Goal: Find specific page/section: Find specific page/section

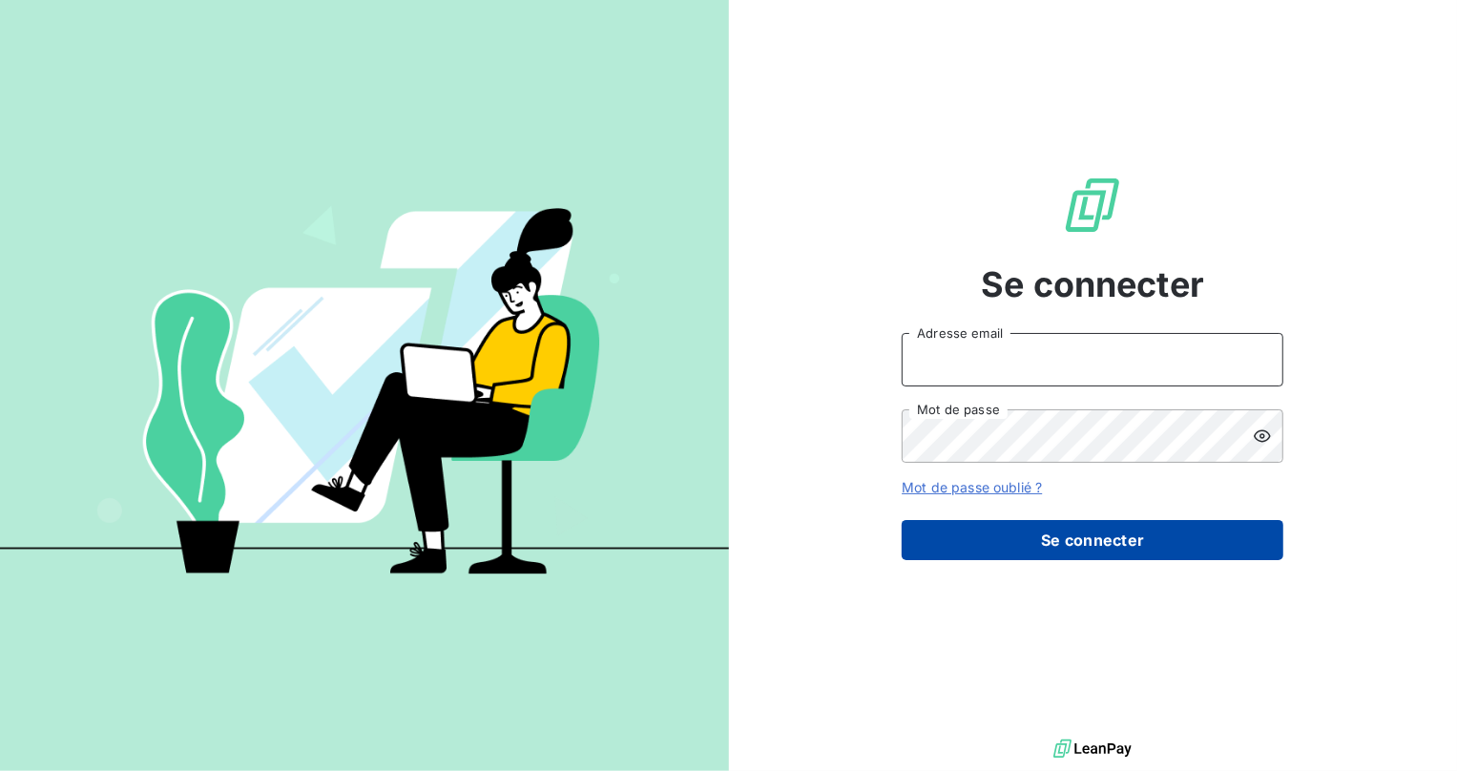
type input "[EMAIL_ADDRESS][DOMAIN_NAME]"
click at [1015, 544] on button "Se connecter" at bounding box center [1093, 540] width 382 height 40
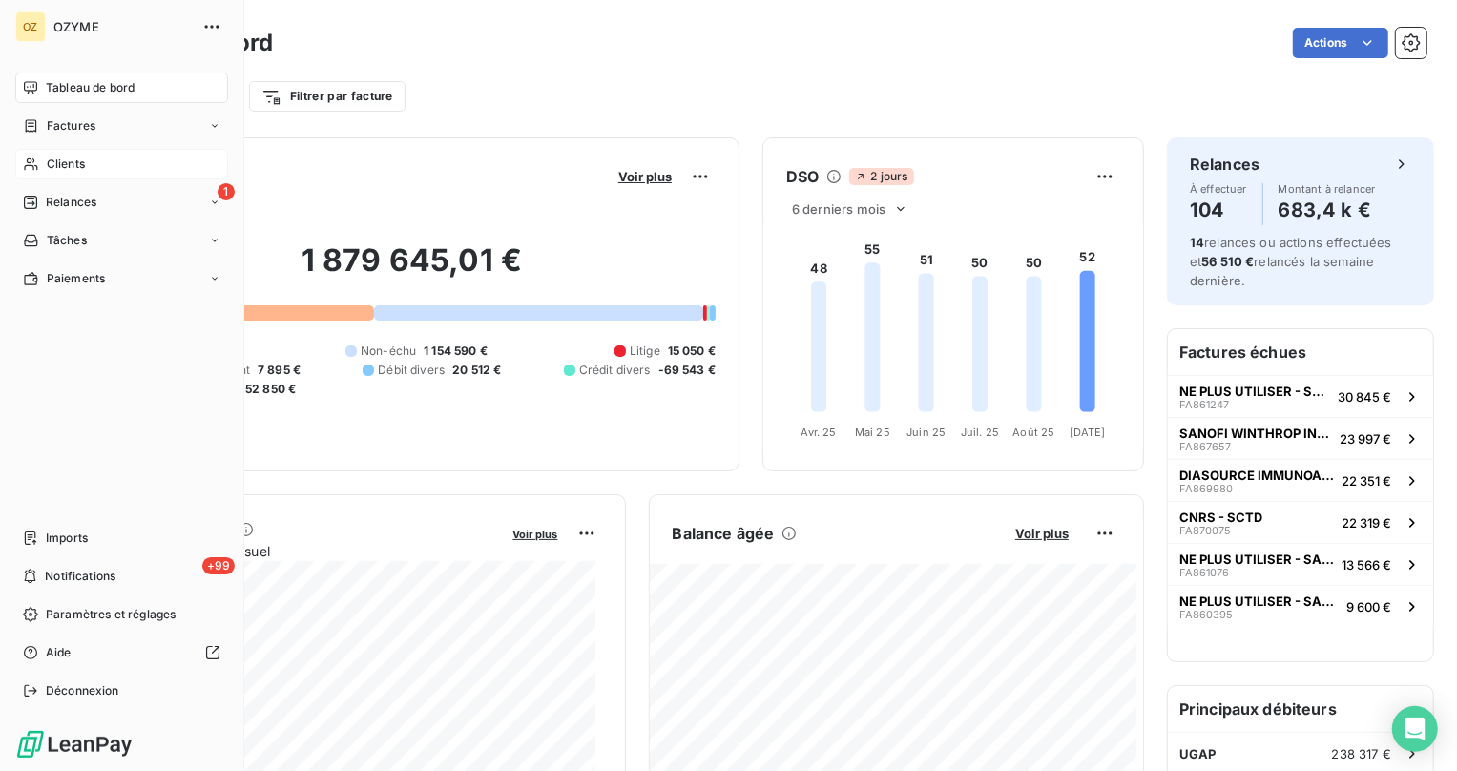
click at [69, 158] on span "Clients" at bounding box center [66, 164] width 38 height 17
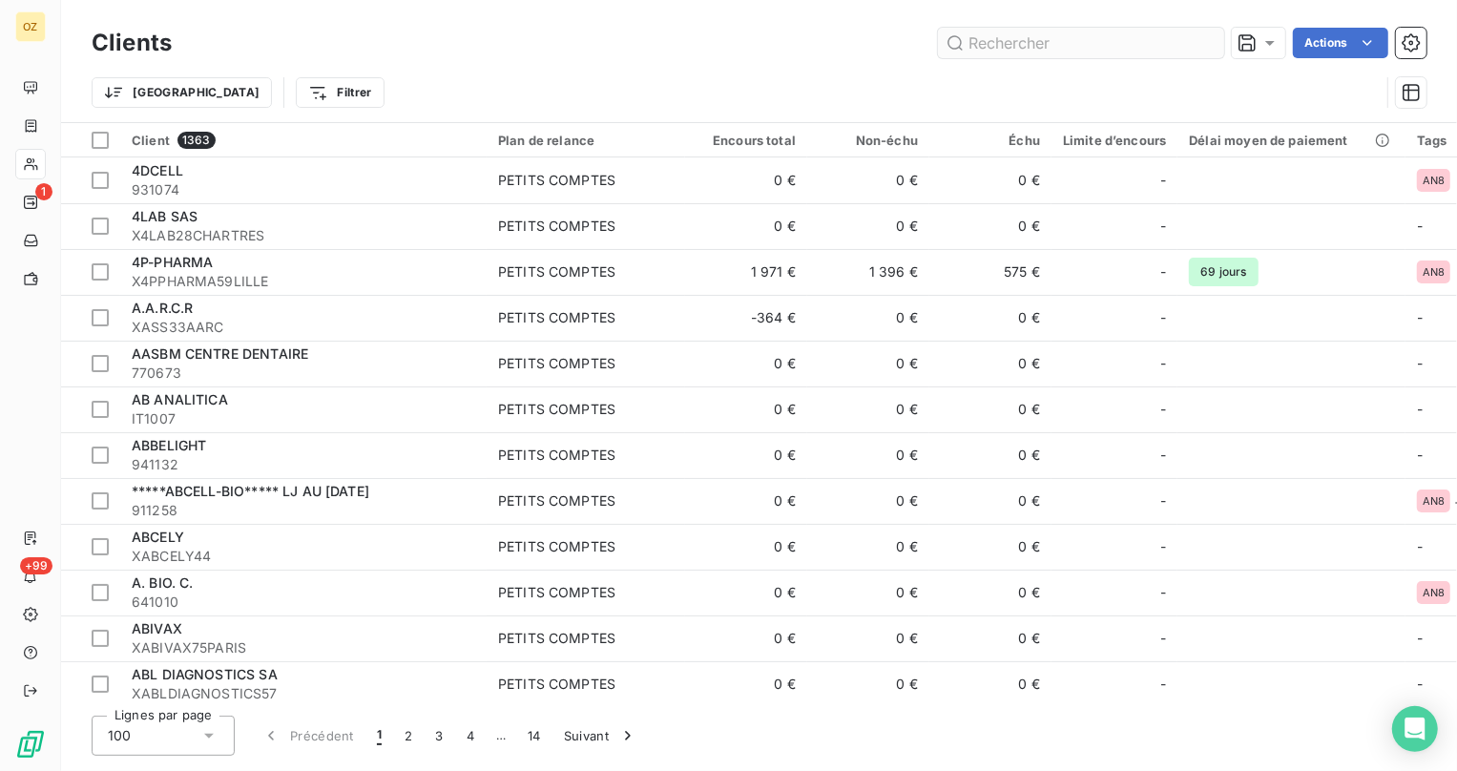
click at [1026, 54] on input "text" at bounding box center [1081, 43] width 286 height 31
click at [1032, 50] on input "text" at bounding box center [1081, 43] width 286 height 31
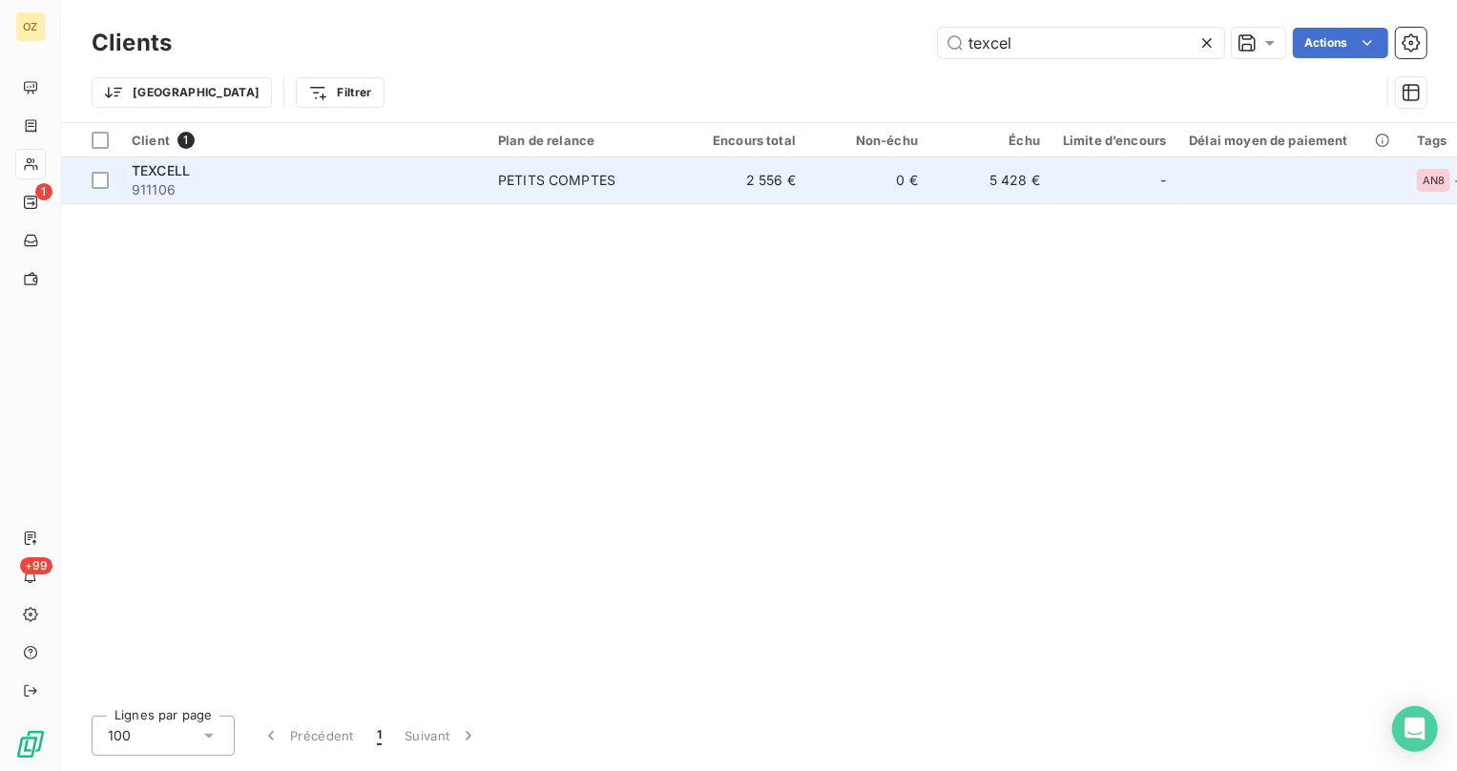
type input "texcel"
click at [429, 181] on span "911106" at bounding box center [304, 189] width 344 height 19
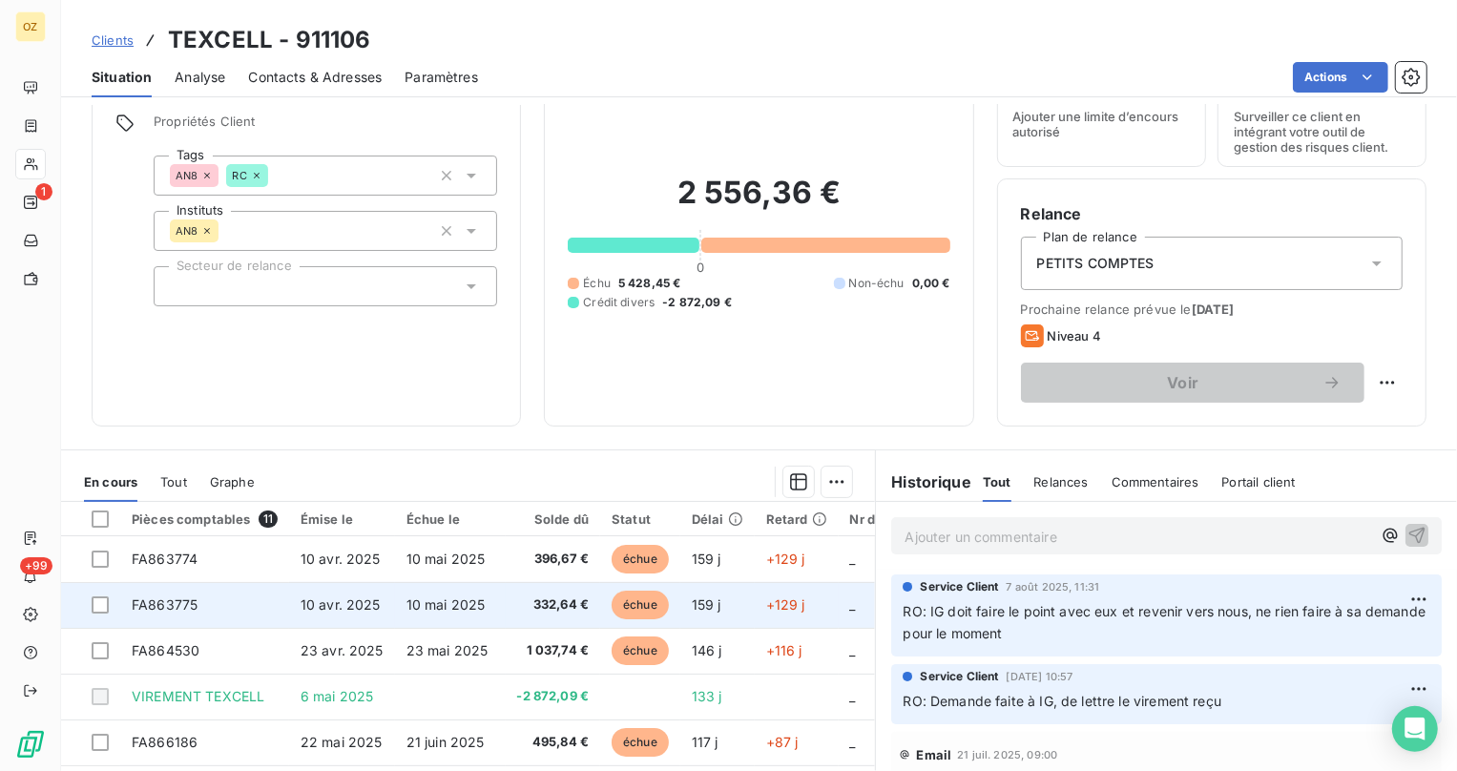
scroll to position [62, 0]
